Goal: Task Accomplishment & Management: Manage account settings

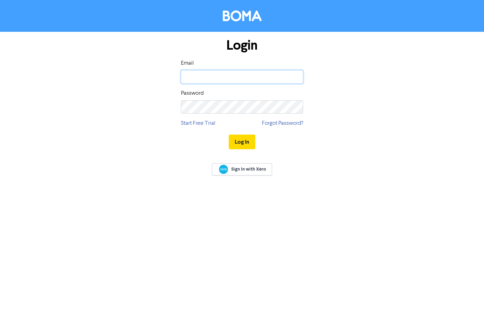
type input "[EMAIL_ADDRESS][DOMAIN_NAME]"
click at [247, 143] on button "Log In" at bounding box center [242, 142] width 27 height 15
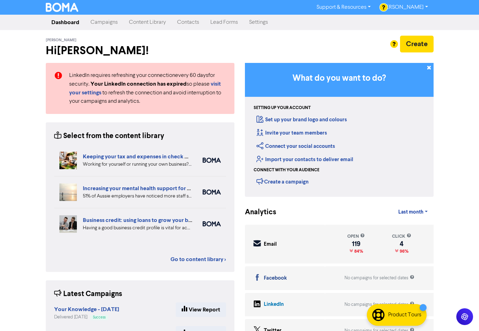
click at [402, 5] on link "[PERSON_NAME]" at bounding box center [404, 7] width 57 height 11
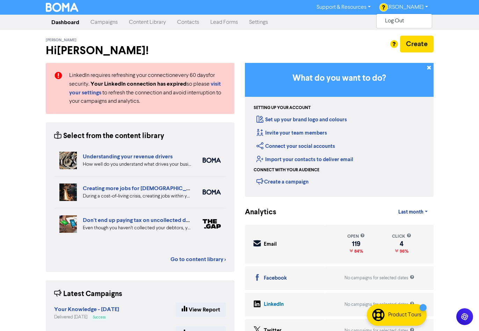
click at [98, 21] on link "Campaigns" at bounding box center [104, 22] width 38 height 14
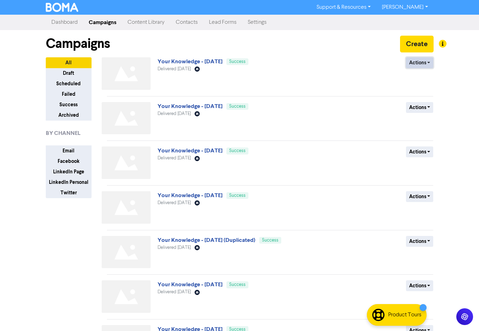
click at [419, 62] on button "Actions" at bounding box center [420, 62] width 28 height 11
click at [420, 76] on button "Duplicate" at bounding box center [434, 77] width 55 height 11
drag, startPoint x: 255, startPoint y: 63, endPoint x: 409, endPoint y: 62, distance: 153.8
click at [409, 62] on button "Actions" at bounding box center [420, 62] width 28 height 11
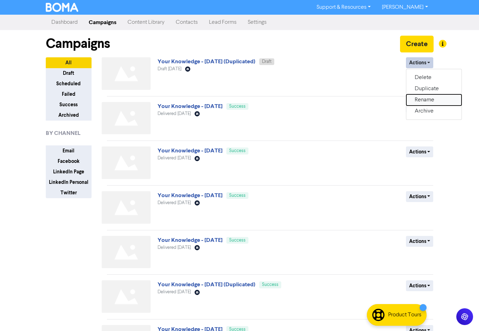
click at [425, 102] on button "Rename" at bounding box center [434, 99] width 55 height 11
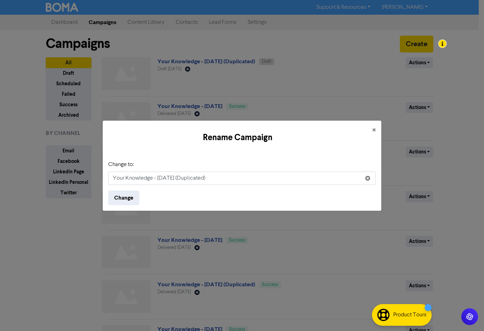
click at [164, 179] on input "Your Knowledge - [DATE] (Duplicated)" at bounding box center [242, 178] width 268 height 13
click at [208, 177] on input "Your Knowledge - [DATE] (Duplicated)" at bounding box center [242, 178] width 268 height 13
click at [207, 181] on input "Your Knowledge - [DATE] ()" at bounding box center [242, 178] width 268 height 13
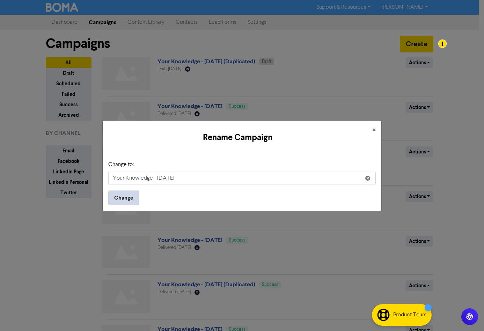
type input "Your Knowledge - [DATE]"
click at [122, 199] on button "Change" at bounding box center [123, 197] width 31 height 15
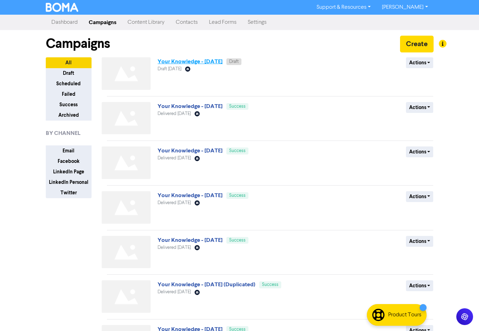
click at [182, 62] on link "Your Knowledge - [DATE]" at bounding box center [190, 61] width 65 height 7
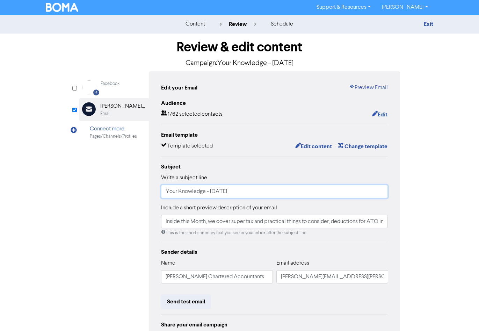
click at [217, 193] on input "Your Knowledge - [DATE]" at bounding box center [274, 191] width 227 height 13
type input "Your Knowledge - [DATE]"
click at [293, 222] on input "Inside this Month, we cover super tax and practical things to consider, deducti…" at bounding box center [274, 221] width 227 height 13
drag, startPoint x: 325, startPoint y: 222, endPoint x: 223, endPoint y: 224, distance: 102.8
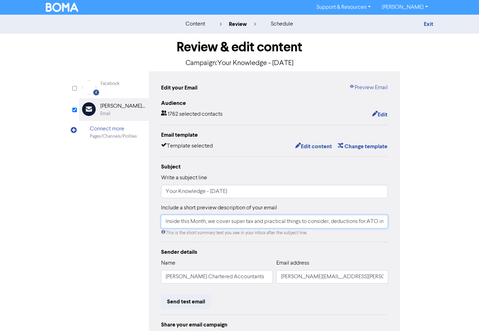
click at [223, 224] on input "Inside this Month, we cover super tax and practical things to consider, deducti…" at bounding box center [274, 221] width 227 height 13
drag, startPoint x: 358, startPoint y: 220, endPoint x: 218, endPoint y: 233, distance: 140.9
click at [218, 233] on div "Include a short preview description of your email Inside this Month, we cotions…" at bounding box center [274, 220] width 227 height 33
drag, startPoint x: 355, startPoint y: 222, endPoint x: 226, endPoint y: 228, distance: 129.1
click at [226, 228] on input "Inside this Month, we and what are the costs, and are Trust funds still worth t…" at bounding box center [274, 221] width 227 height 13
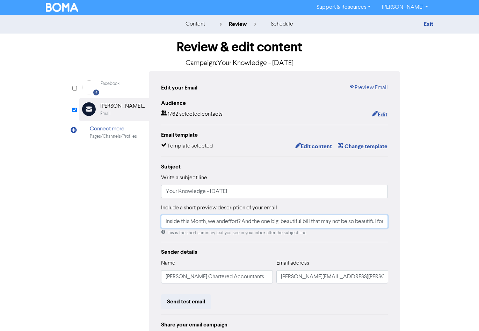
drag, startPoint x: 371, startPoint y: 221, endPoint x: 232, endPoint y: 225, distance: 139.2
click at [232, 225] on input "Inside this Month, we andeffort? And the one big, beautiful bill that may not b…" at bounding box center [274, 221] width 227 height 13
drag, startPoint x: 292, startPoint y: 224, endPoint x: 211, endPoint y: 224, distance: 80.4
click at [211, 224] on input "Inside this Month, we andeftiful for Aussies." at bounding box center [274, 221] width 227 height 13
paste input "As we move into the 2025/2026 financial year there are some key changes in tax,…"
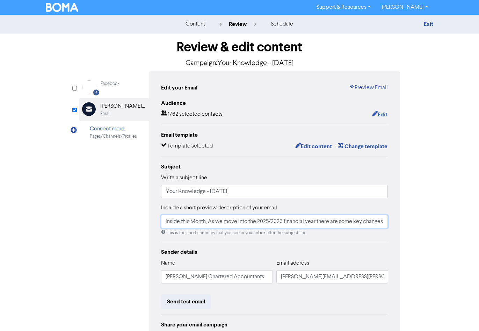
click at [213, 224] on input "Inside this Month, As we move into the 2025/2026 financial year there are some …" at bounding box center [274, 221] width 227 height 13
type input "Inside this Month, as we move into the 2025/2026 financial year there are some …"
click at [385, 116] on button "Edit" at bounding box center [380, 114] width 16 height 9
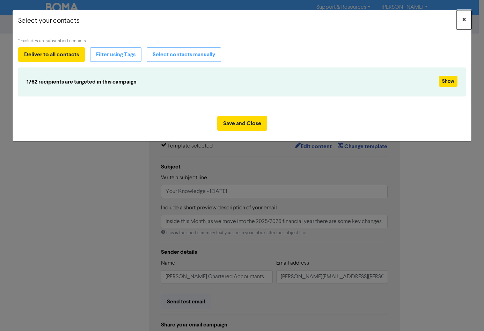
click at [465, 20] on span "×" at bounding box center [464, 20] width 3 height 10
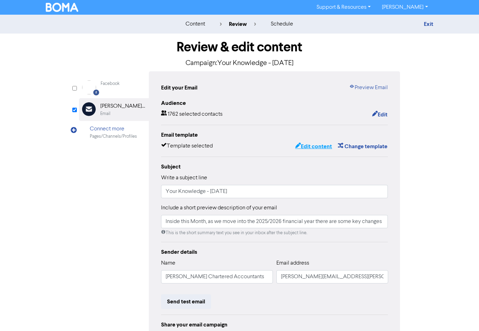
click at [312, 147] on button "Edit content" at bounding box center [313, 146] width 37 height 9
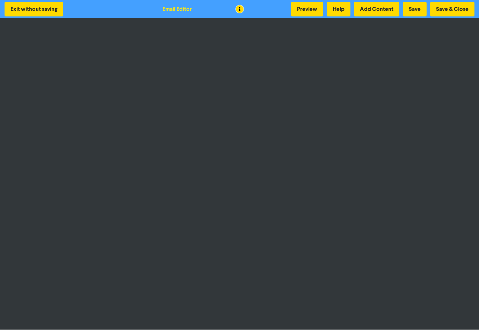
scroll to position [1, 0]
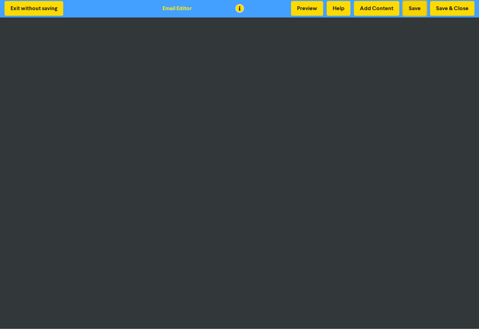
click at [417, 10] on button "Save" at bounding box center [415, 8] width 24 height 15
click at [412, 9] on button "Save" at bounding box center [415, 8] width 24 height 15
click at [413, 9] on button "Save" at bounding box center [415, 8] width 24 height 15
click at [417, 9] on button "Save" at bounding box center [415, 8] width 24 height 15
click at [417, 8] on button "Save" at bounding box center [415, 8] width 24 height 15
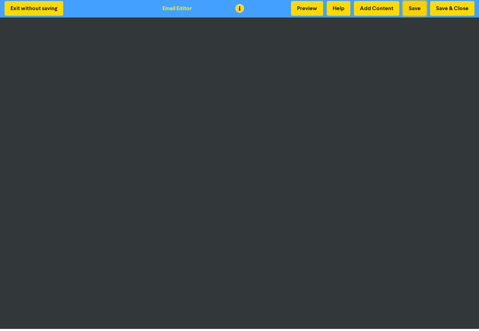
click at [416, 8] on button "Save" at bounding box center [415, 8] width 24 height 15
click at [415, 8] on button "Save" at bounding box center [415, 8] width 24 height 15
click at [463, 8] on button "Save & Close" at bounding box center [452, 8] width 44 height 15
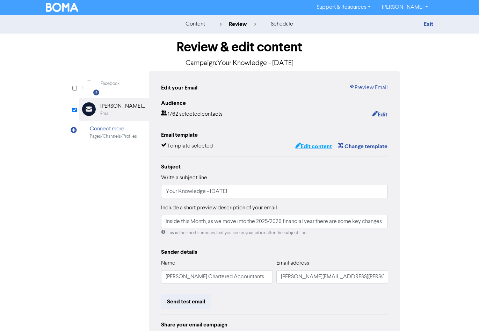
drag, startPoint x: 319, startPoint y: 147, endPoint x: 464, endPoint y: 167, distance: 146.4
click at [319, 147] on button "Edit content" at bounding box center [313, 146] width 37 height 9
